Goal: Information Seeking & Learning: Learn about a topic

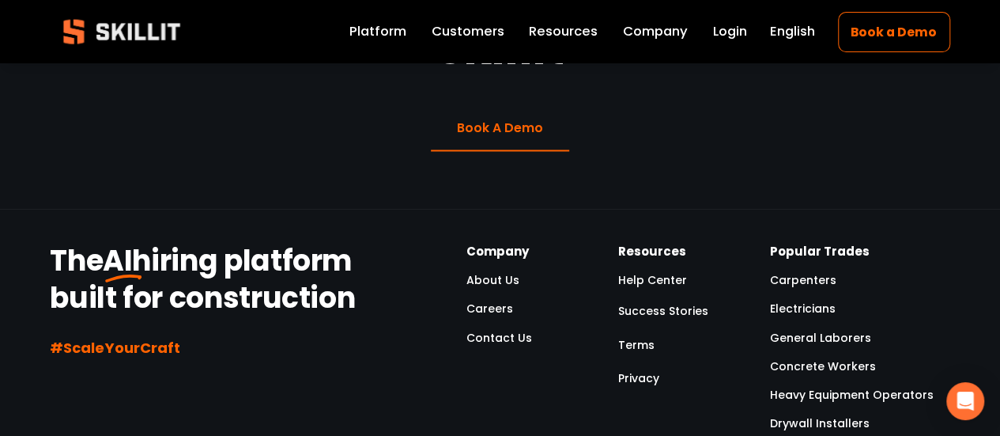
scroll to position [4186, 0]
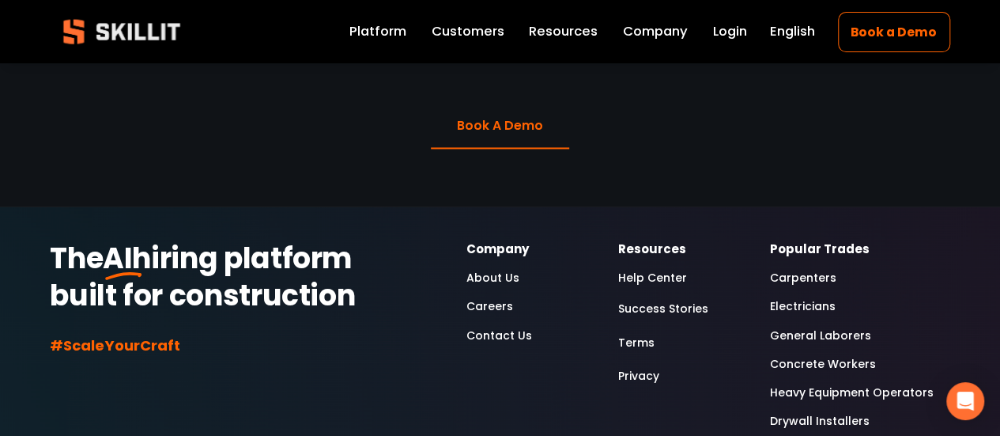
click at [506, 297] on link "Careers" at bounding box center [490, 306] width 47 height 19
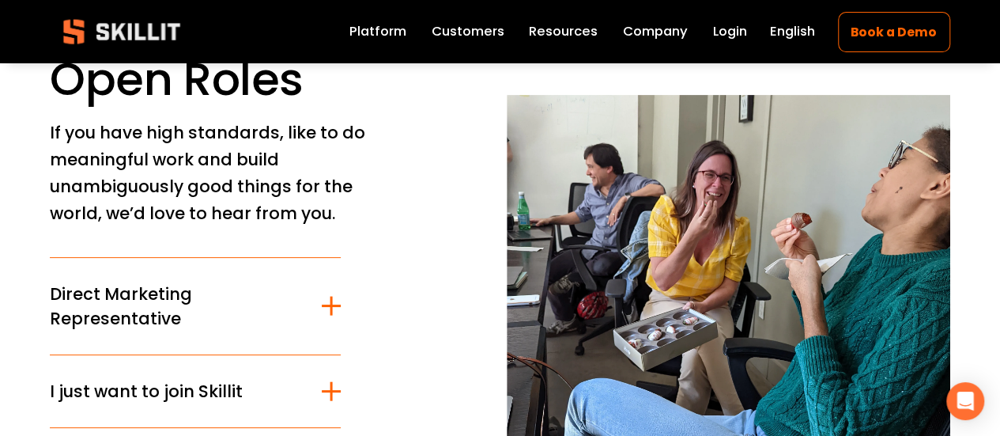
scroll to position [101, 0]
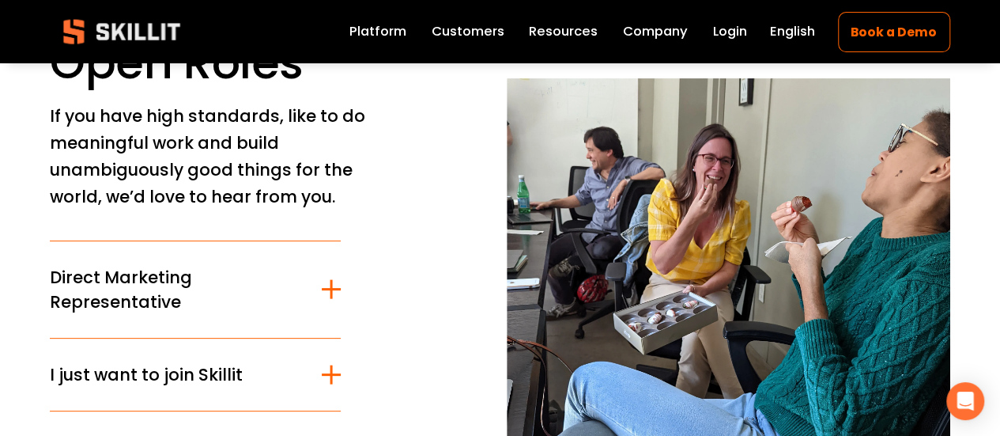
click at [358, 36] on link "Platform" at bounding box center [378, 32] width 57 height 22
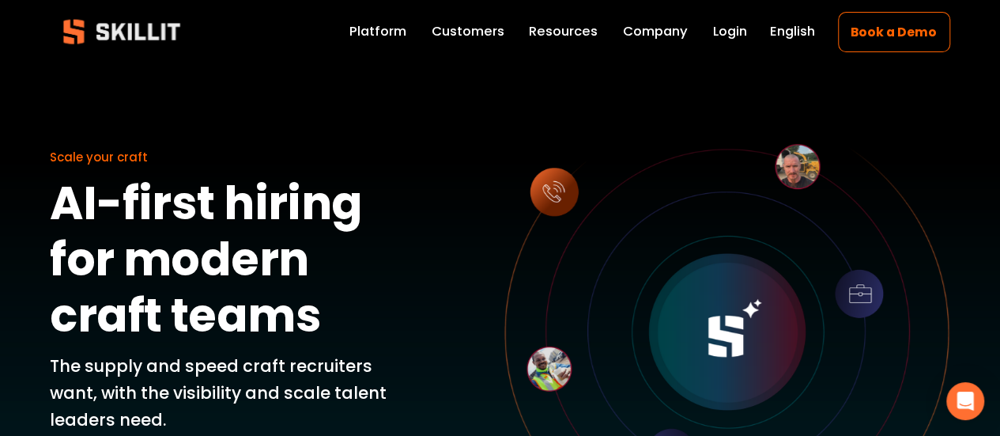
click at [550, 29] on span "Resources" at bounding box center [563, 32] width 69 height 20
click at [479, 31] on link "Customers" at bounding box center [468, 32] width 73 height 22
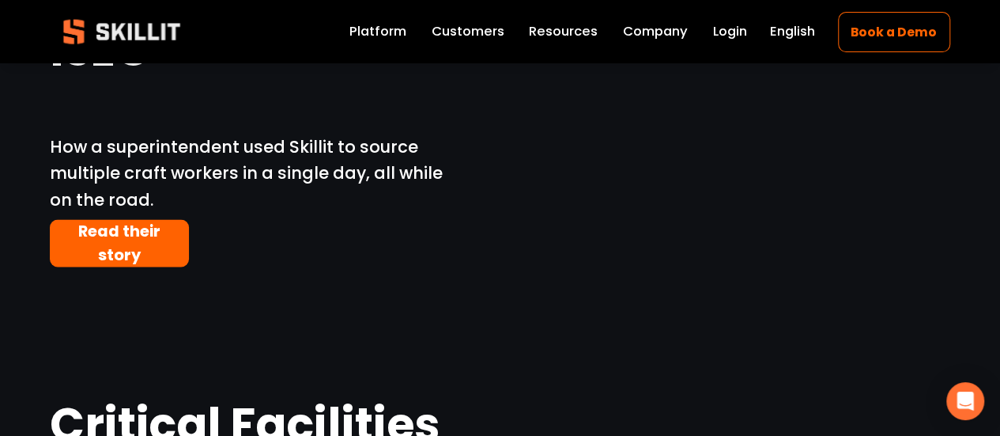
scroll to position [1239, 0]
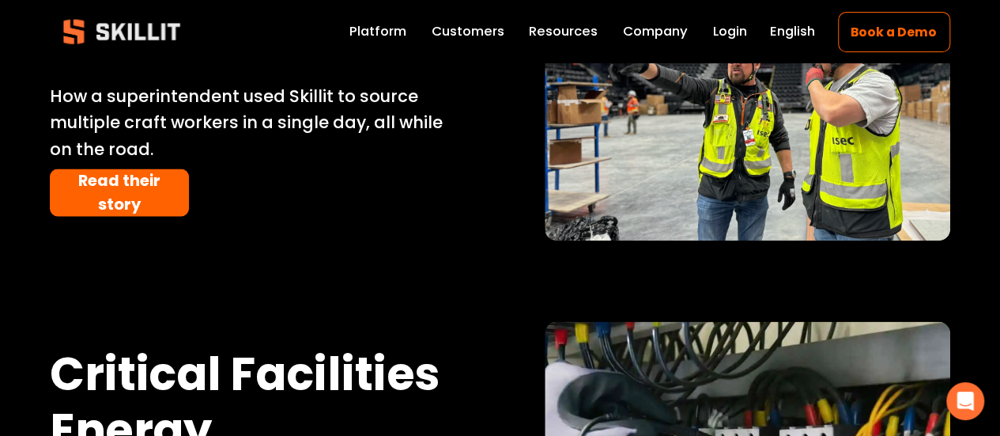
click at [152, 199] on link "Read their story" at bounding box center [119, 191] width 139 height 47
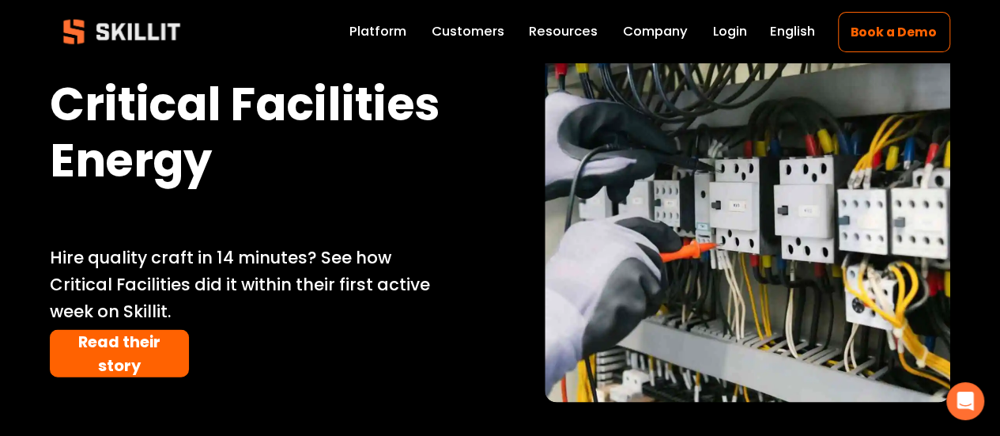
scroll to position [1509, 0]
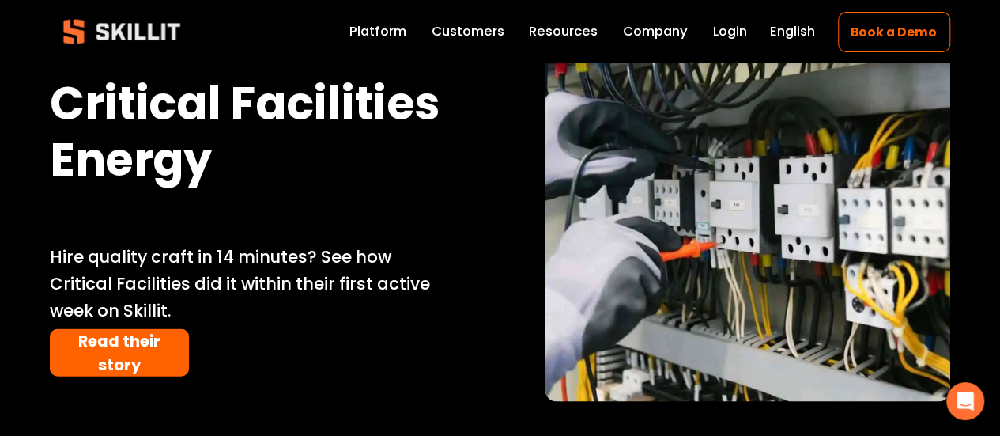
click at [142, 376] on link "Read their story" at bounding box center [119, 352] width 139 height 47
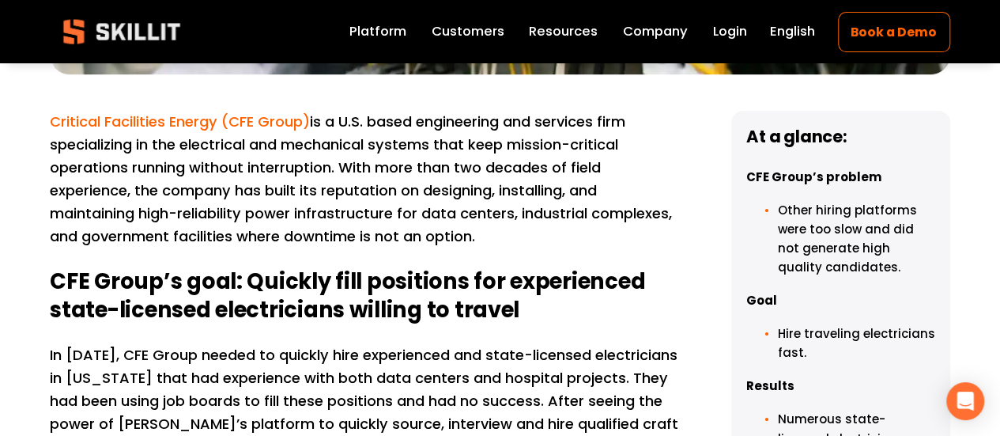
scroll to position [593, 0]
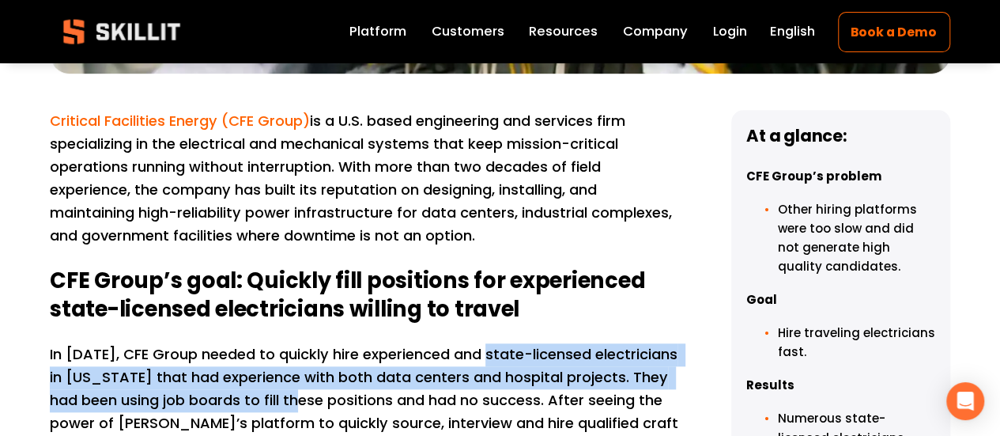
drag, startPoint x: 488, startPoint y: 342, endPoint x: 358, endPoint y: 376, distance: 133.9
click at [358, 376] on p "In July 2025, CFE Group needed to quickly hire experienced and state-licensed e…" at bounding box center [367, 412] width 635 height 138
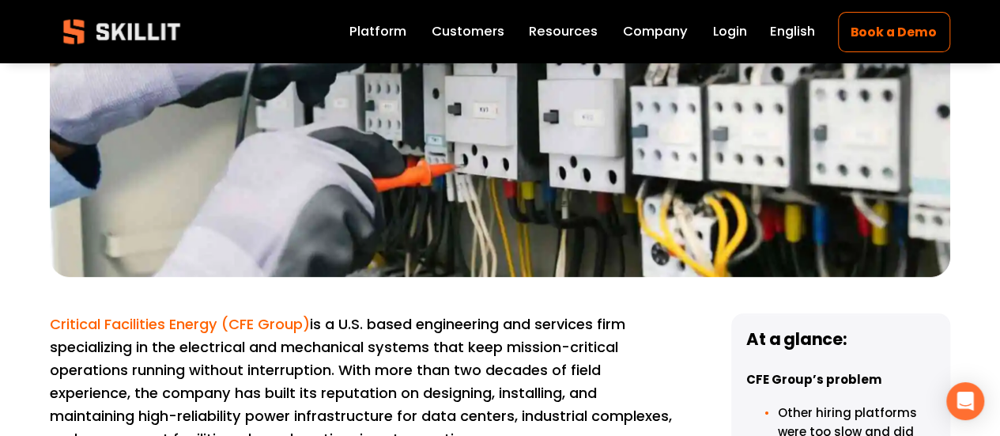
scroll to position [0, 0]
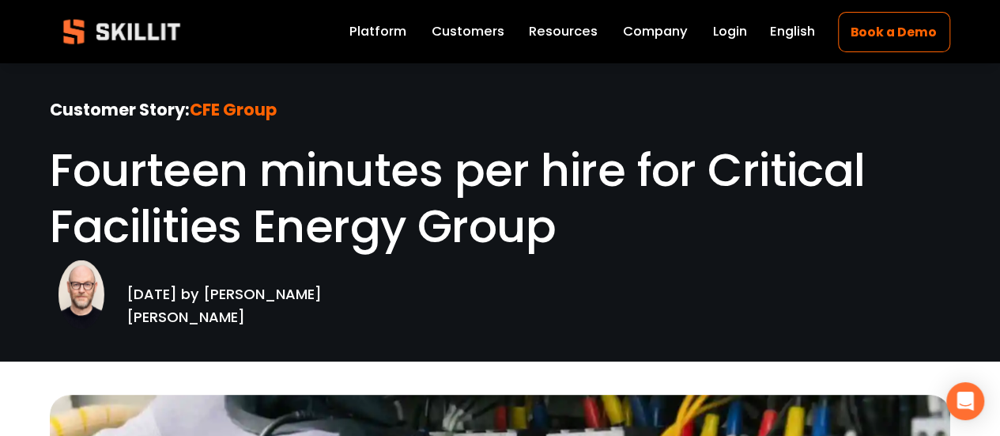
click at [387, 39] on link "Platform" at bounding box center [378, 32] width 57 height 22
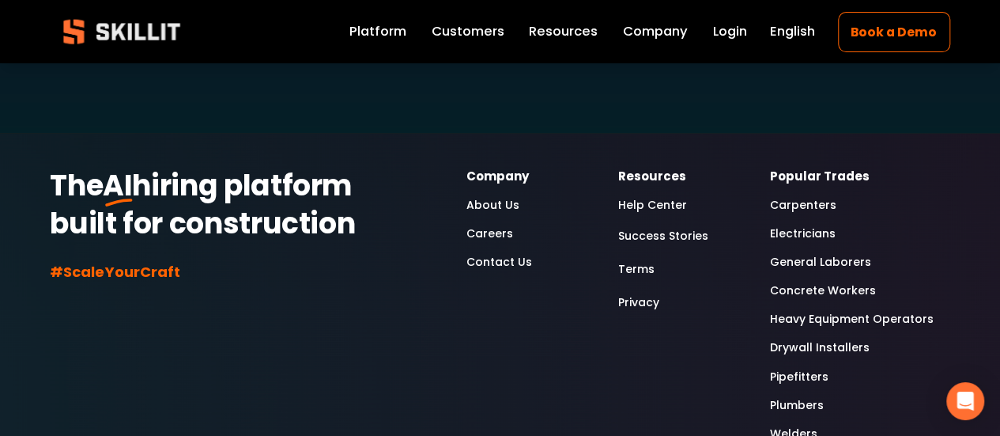
scroll to position [4695, 0]
